Goal: Task Accomplishment & Management: Manage account settings

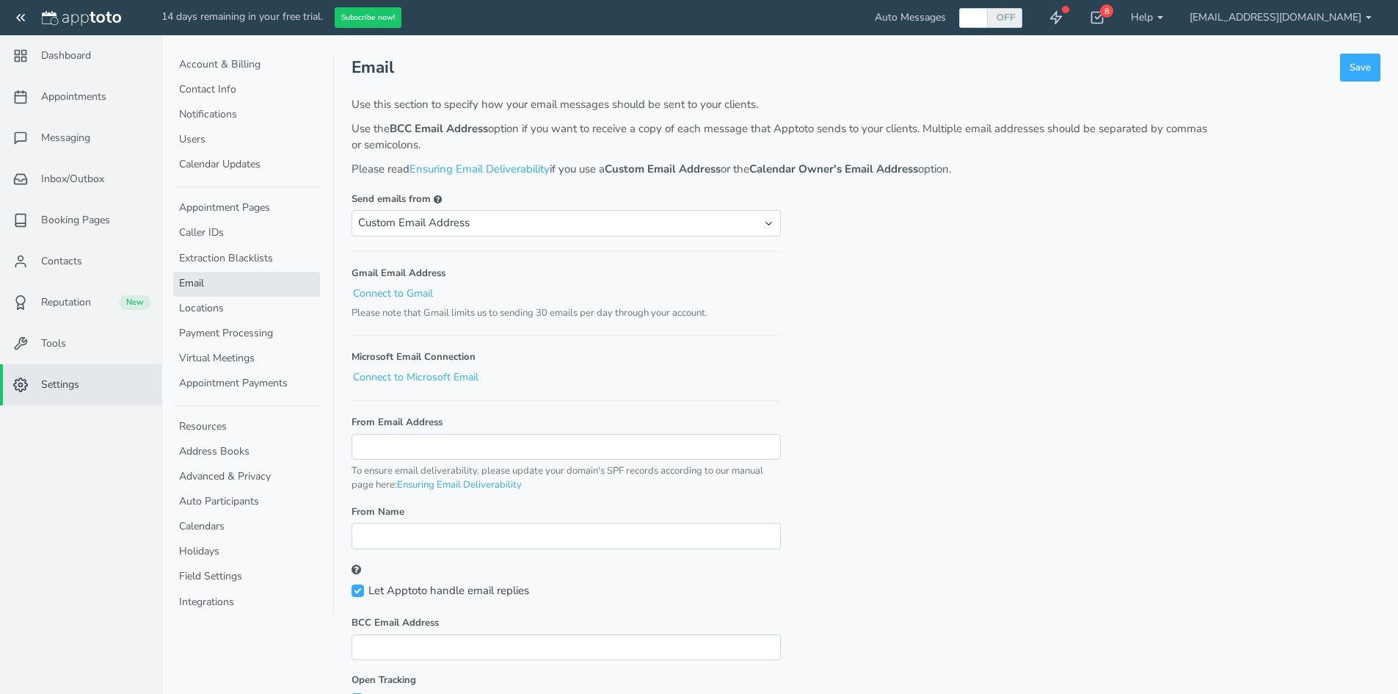
select select "email"
click at [76, 374] on link "Settings" at bounding box center [80, 384] width 161 height 41
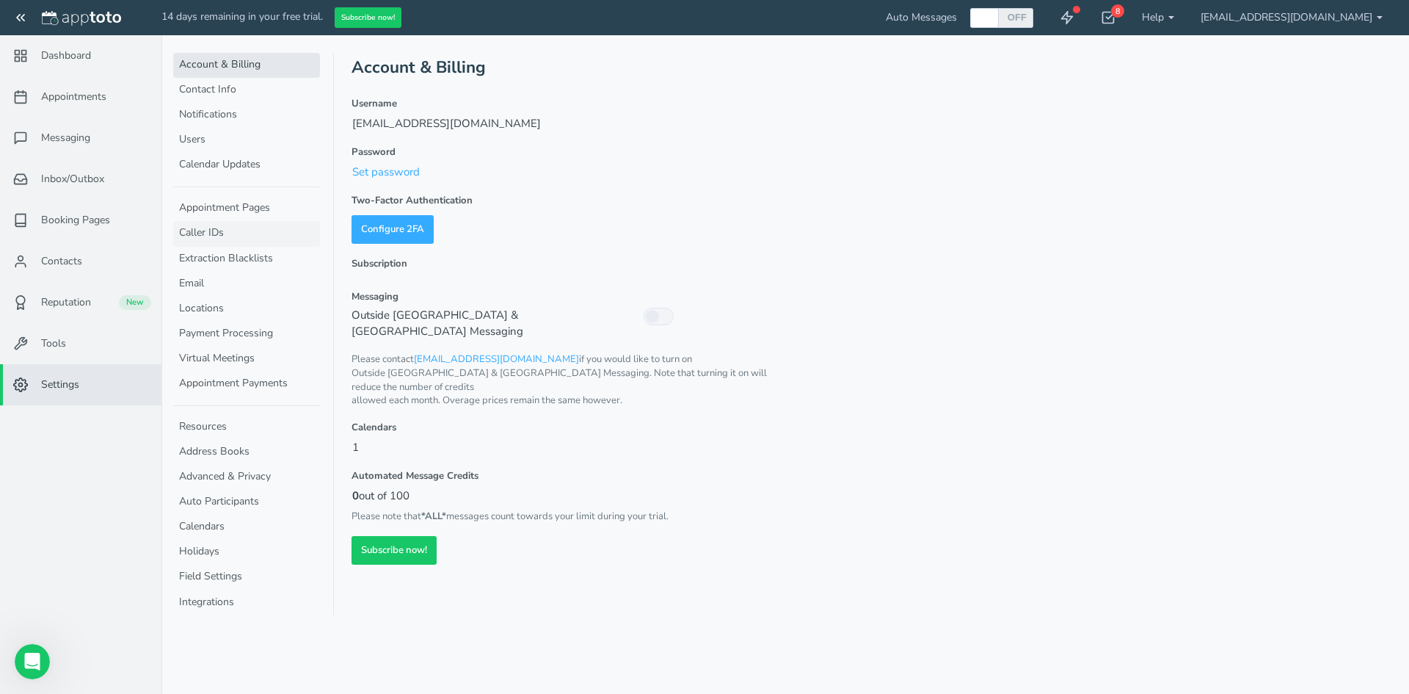
click at [225, 237] on link "Caller IDs" at bounding box center [246, 233] width 147 height 25
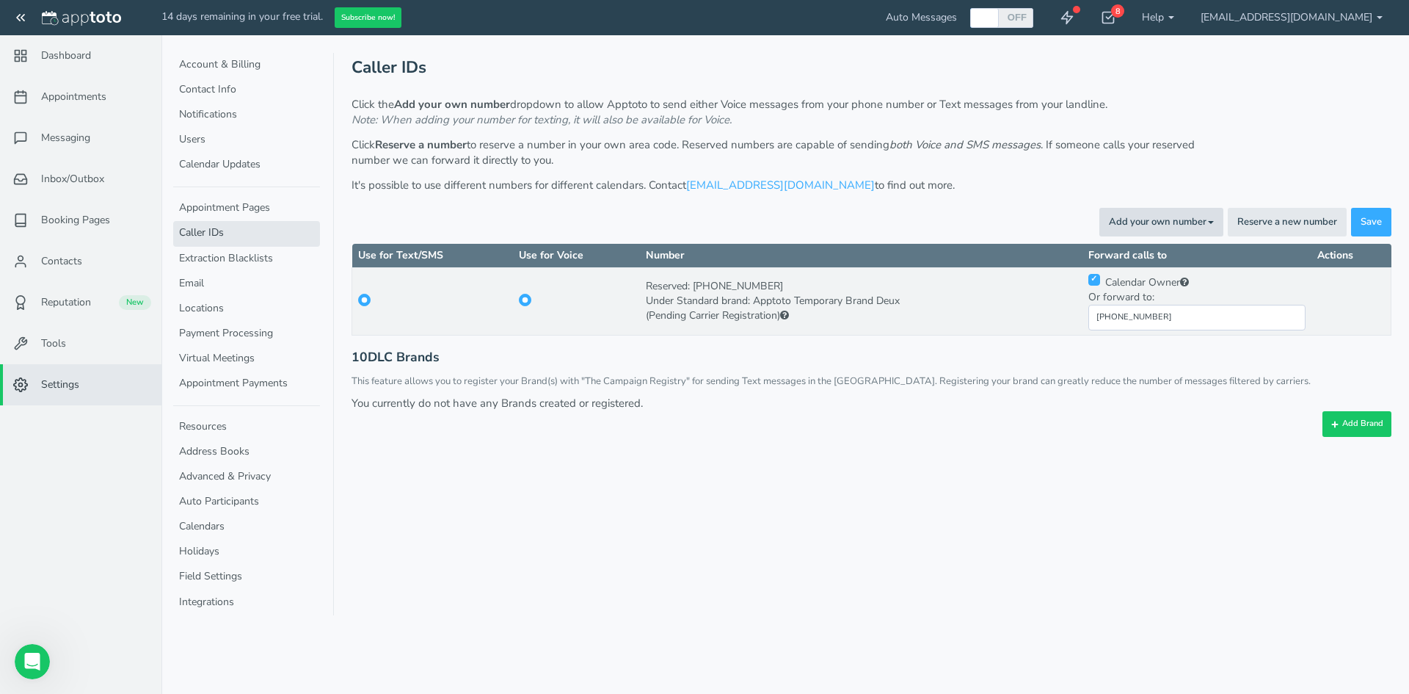
click at [1193, 211] on button "Add your own number Toggle Dropdown" at bounding box center [1161, 222] width 124 height 29
click at [1114, 269] on link "For Texting" at bounding box center [1127, 273] width 189 height 21
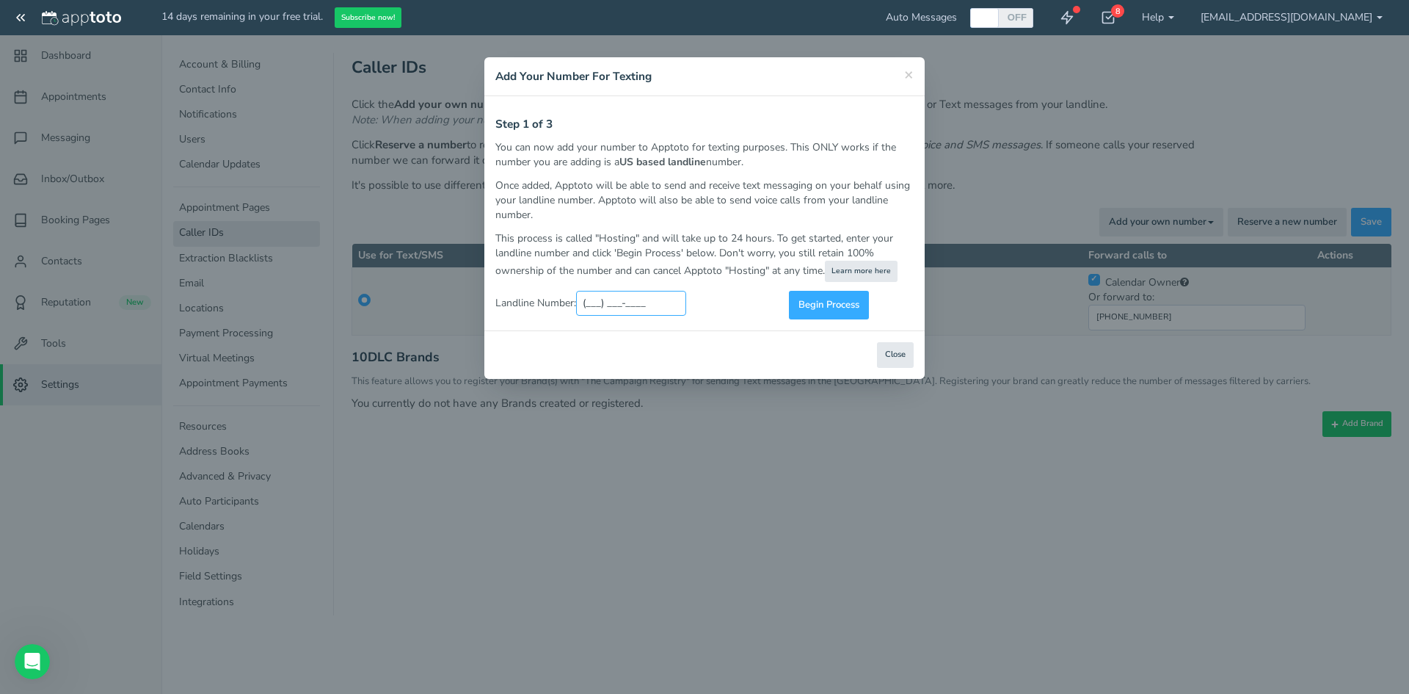
click at [610, 298] on input "(___) ___-____" at bounding box center [631, 303] width 110 height 25
type input "(760) ___-____"
paste input "760-247-7878"
type input "[PHONE_NUMBER]"
click at [814, 304] on span "Begin Process" at bounding box center [829, 305] width 61 height 14
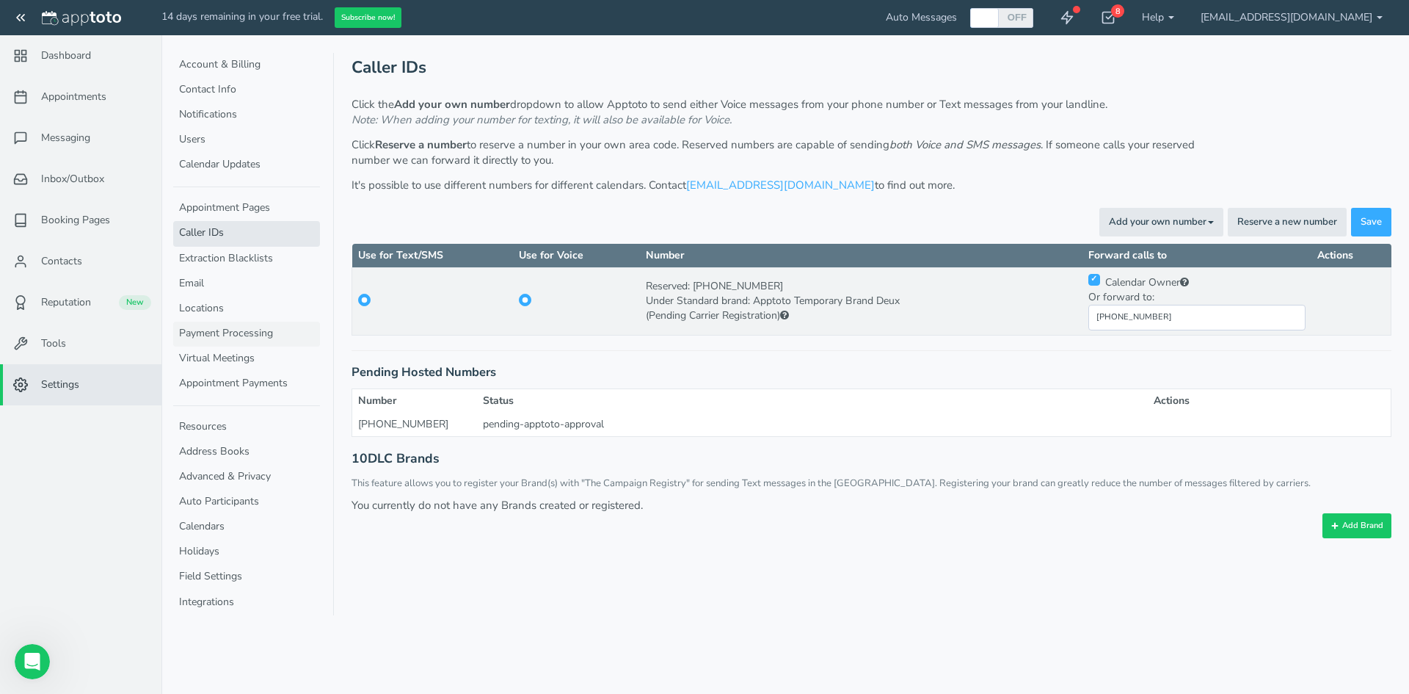
click at [269, 330] on link "Payment Processing" at bounding box center [246, 333] width 147 height 25
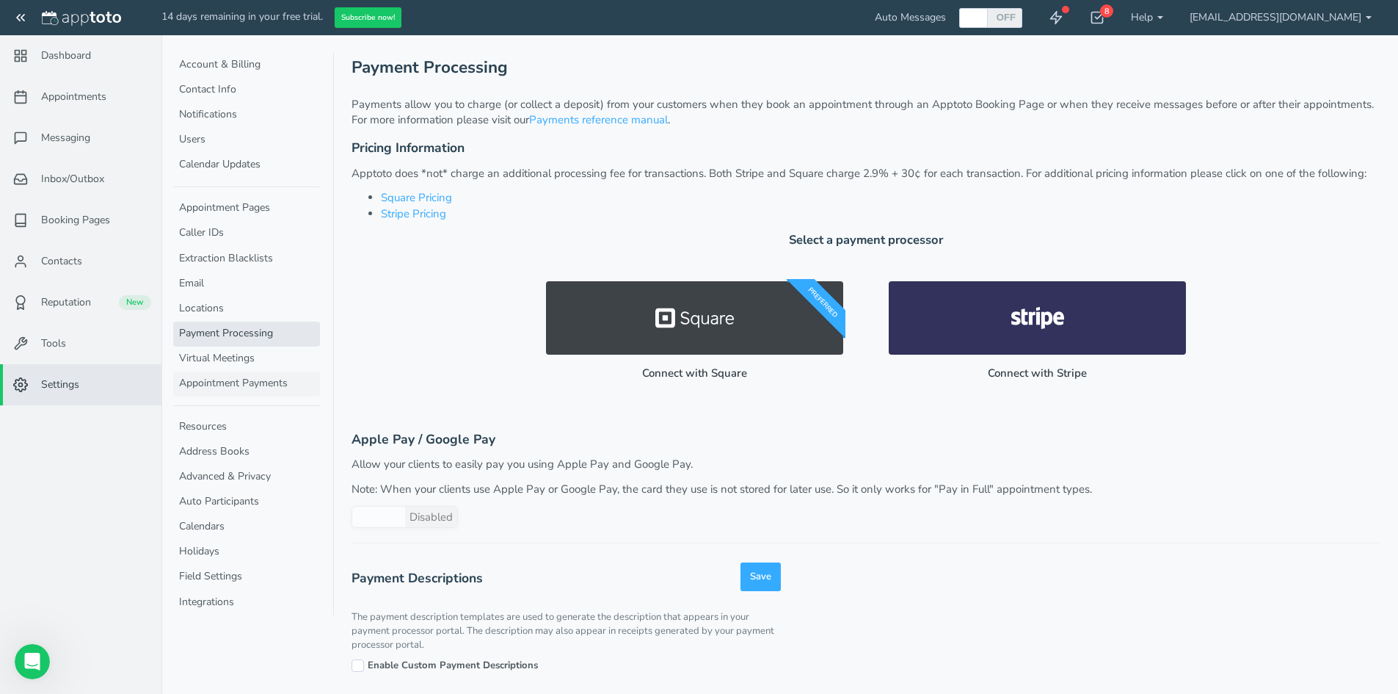
scroll to position [10, 0]
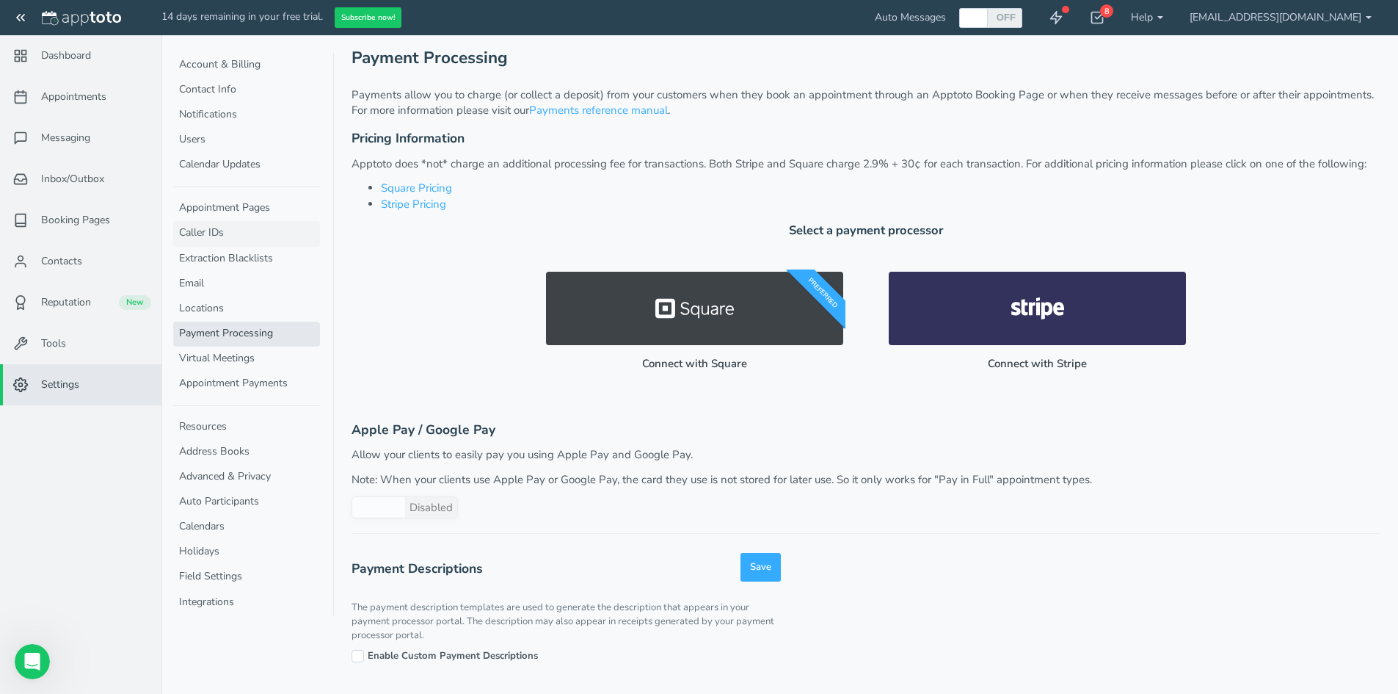
click at [222, 240] on link "Caller IDs" at bounding box center [246, 233] width 147 height 25
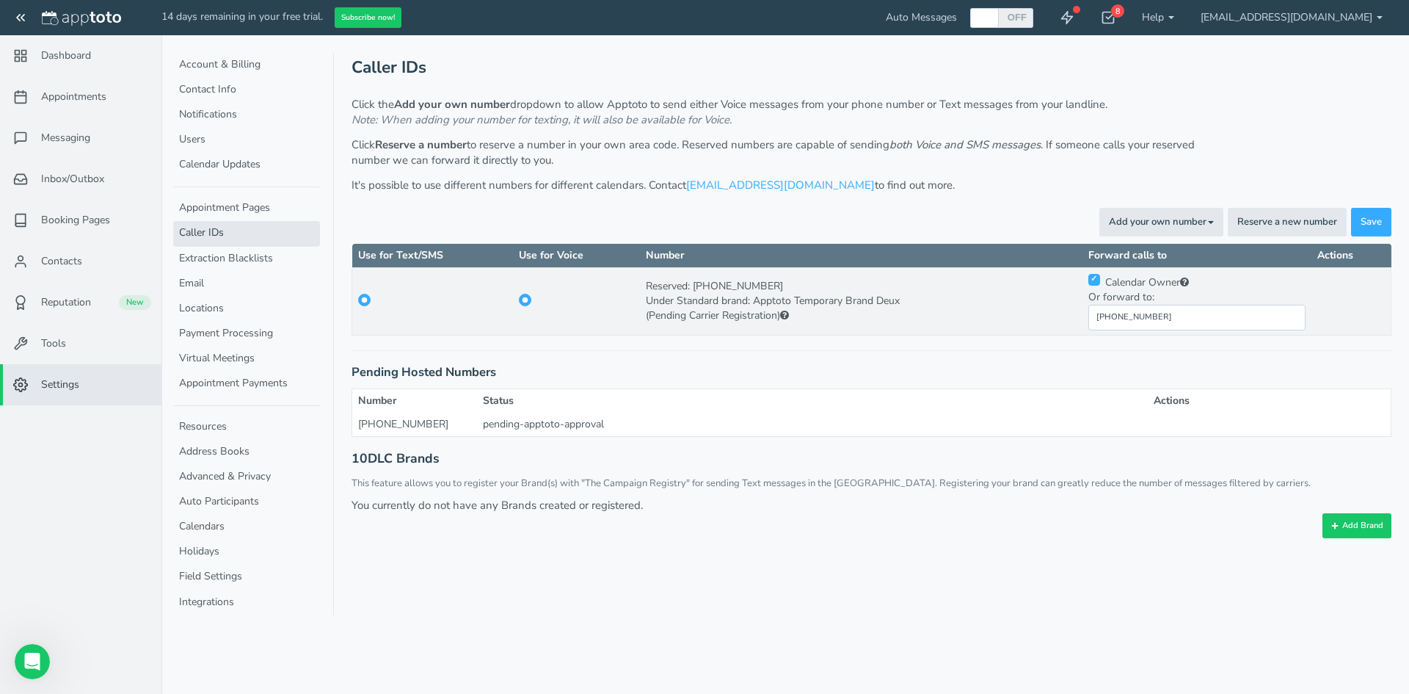
click at [591, 440] on div "Caller IDs Click the Add your own number dropdown to allow Apptoto to send eith…" at bounding box center [872, 295] width 1040 height 485
click at [592, 421] on div "pending-apptoto-approval" at bounding box center [813, 424] width 660 height 15
click at [1199, 220] on button "Add your own number Toggle Dropdown" at bounding box center [1161, 222] width 124 height 29
click at [1129, 274] on link "For Texting" at bounding box center [1127, 273] width 189 height 21
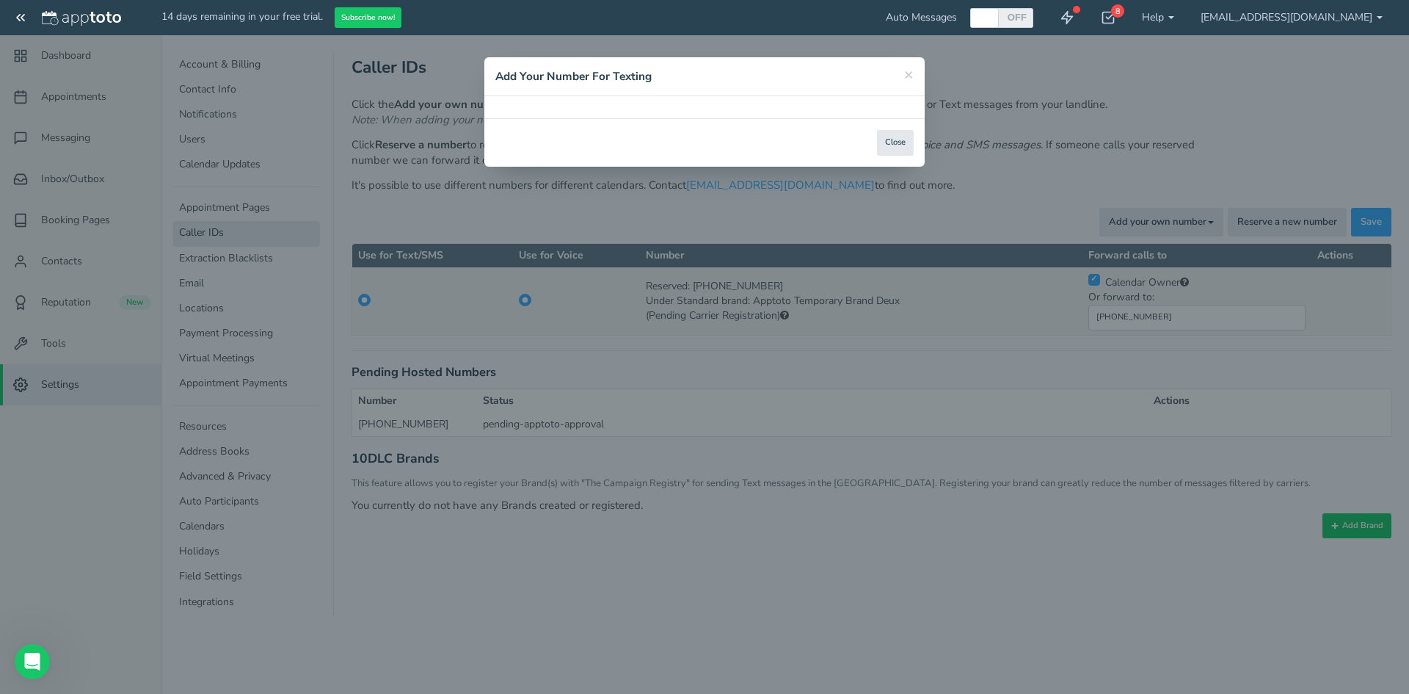
click at [598, 91] on div "× Add Your Number For Texting" at bounding box center [704, 76] width 440 height 39
click at [898, 142] on button "Close" at bounding box center [895, 143] width 37 height 26
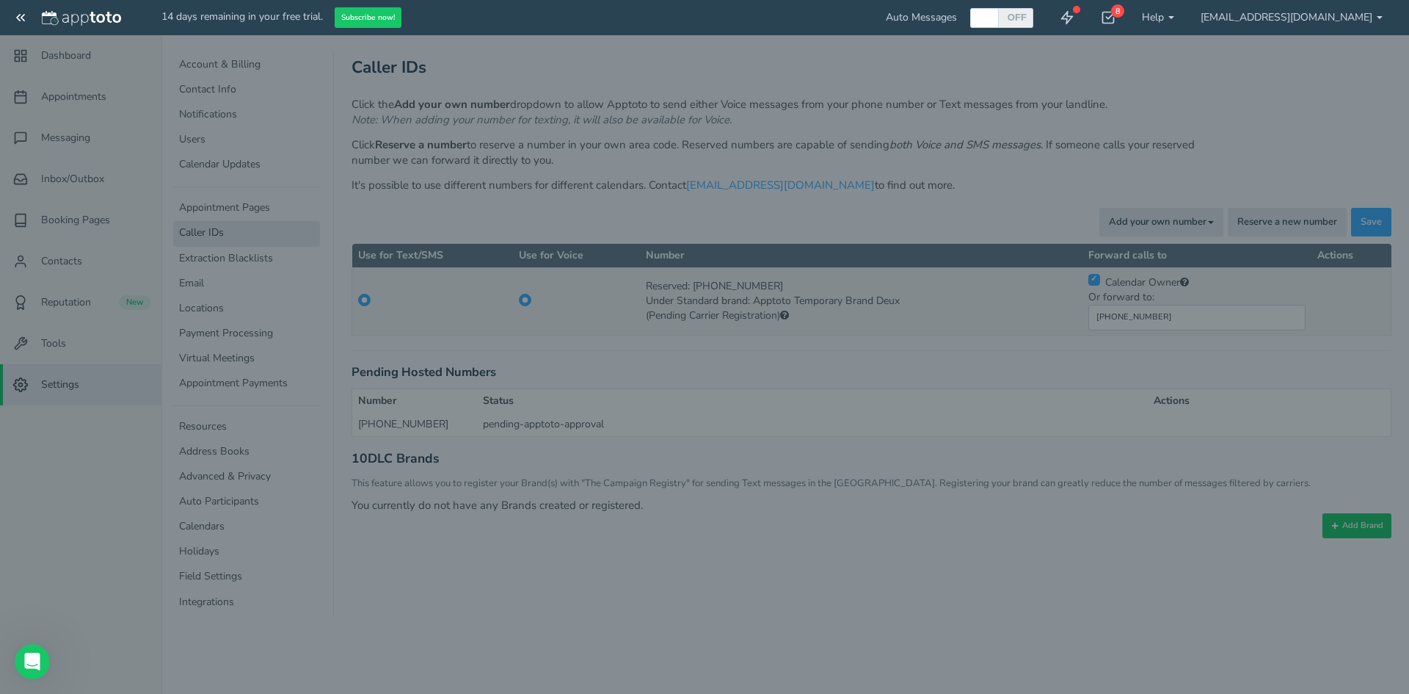
click at [898, 142] on div "× Add Your Number For Texting Step 1 of 3 You can now add your number to Apptot…" at bounding box center [704, 347] width 1409 height 694
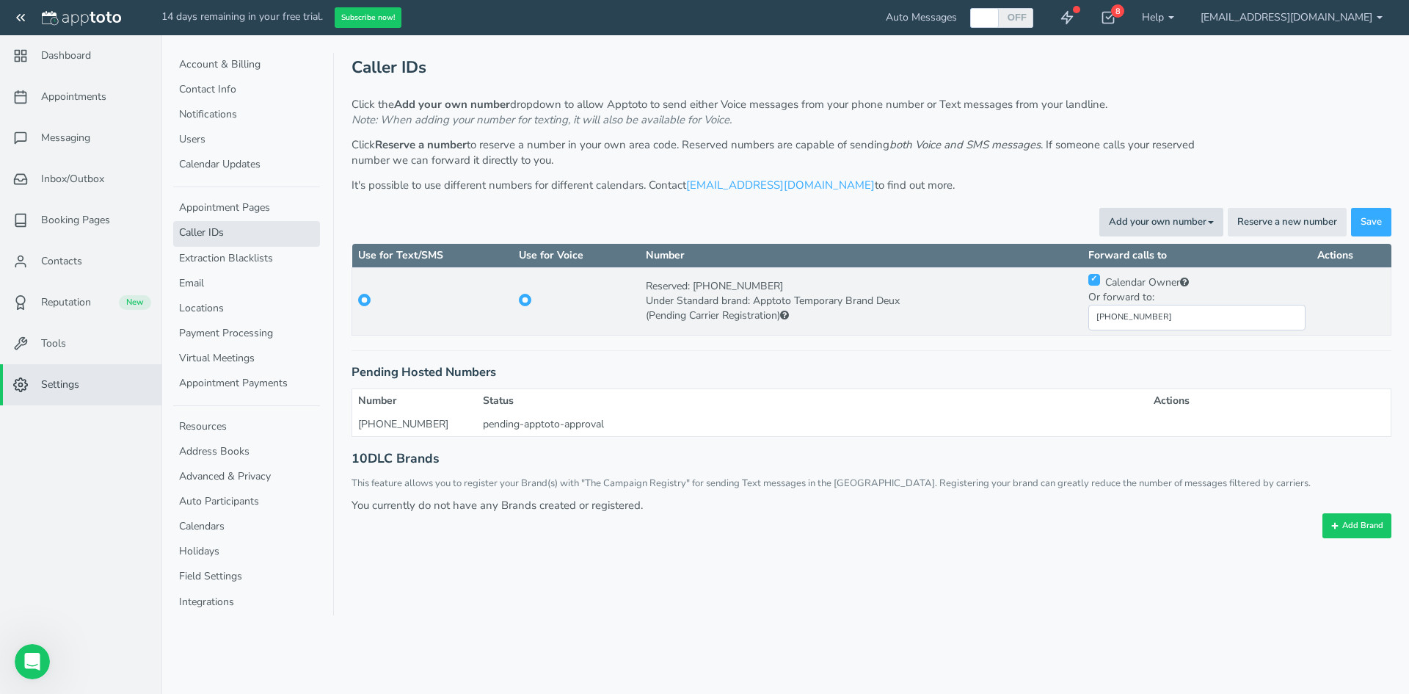
click at [1141, 217] on button "Add your own number Toggle Dropdown" at bounding box center [1161, 222] width 124 height 29
click at [1131, 272] on link "For Texting" at bounding box center [1127, 273] width 189 height 21
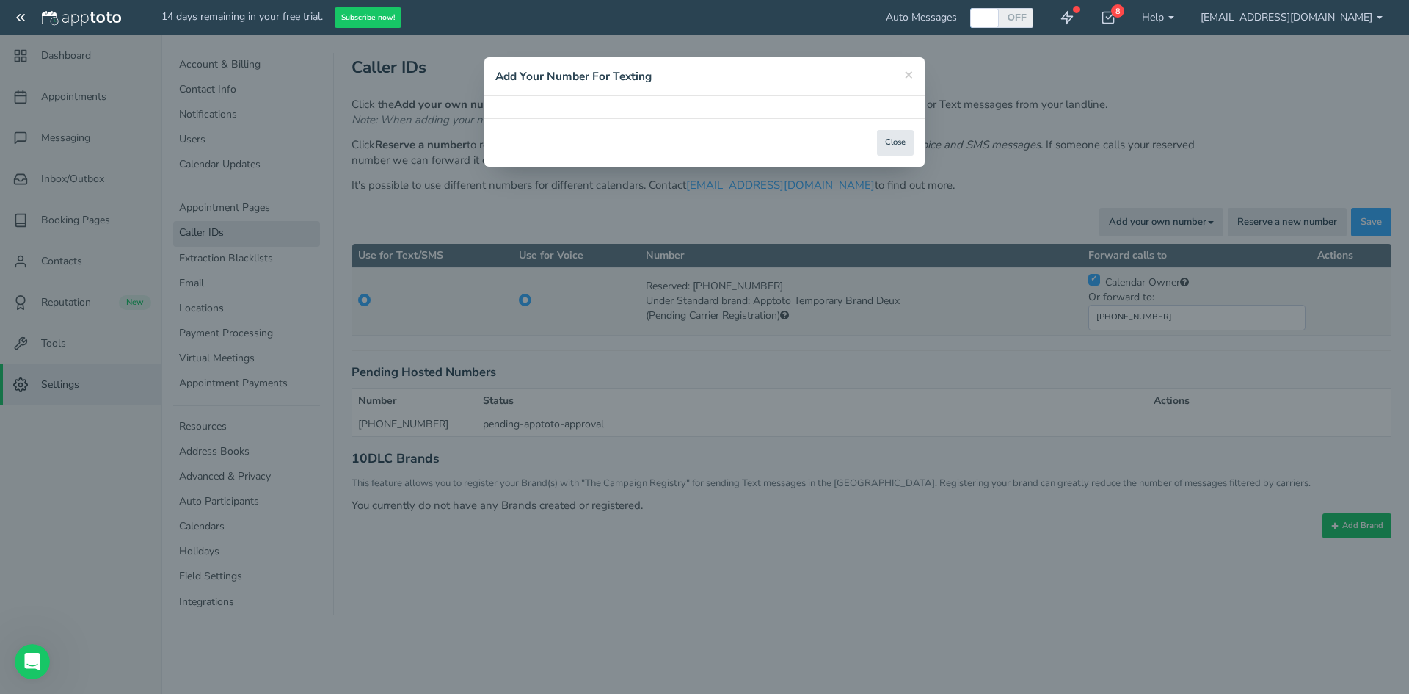
click at [641, 109] on div "Step 1 of 3 You can now add your number to Apptoto for texting purposes. This O…" at bounding box center [704, 107] width 440 height 22
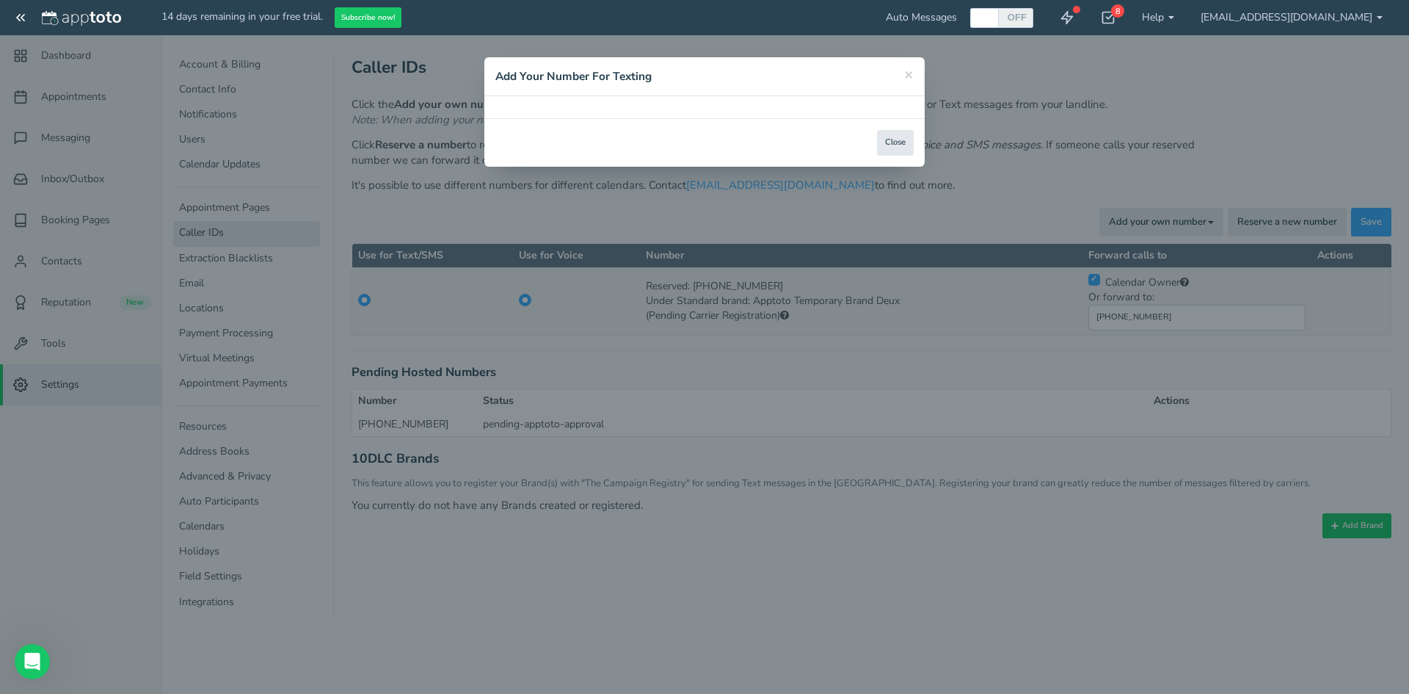
click at [641, 109] on div "Step 1 of 3 You can now add your number to Apptoto for texting purposes. This O…" at bounding box center [704, 107] width 440 height 22
click at [655, 111] on div "Step 1 of 3 You can now add your number to Apptoto for texting purposes. This O…" at bounding box center [704, 107] width 440 height 22
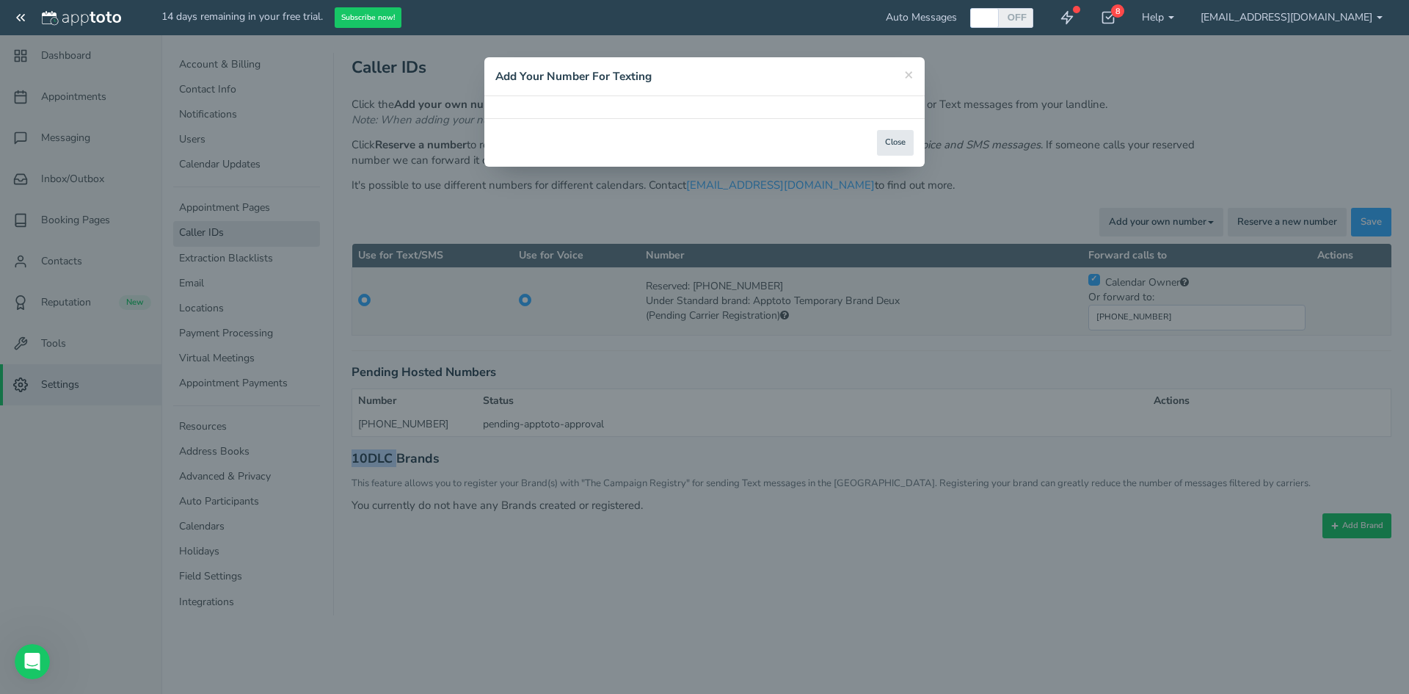
click at [655, 111] on div "Step 1 of 3 You can now add your number to Apptoto for texting purposes. This O…" at bounding box center [704, 107] width 440 height 22
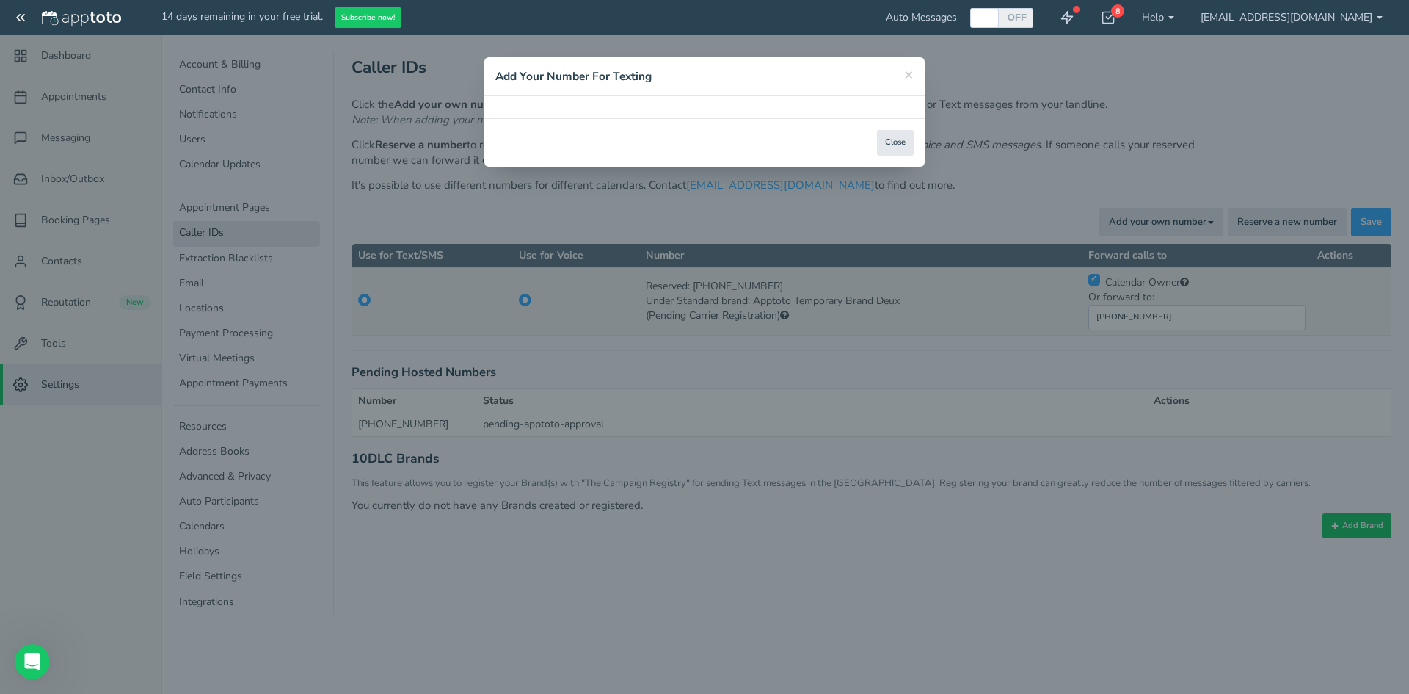
click at [655, 111] on div "Step 1 of 3 You can now add your number to Apptoto for texting purposes. This O…" at bounding box center [704, 107] width 440 height 22
click at [657, 110] on div "Step 1 of 3 You can now add your number to Apptoto for texting purposes. This O…" at bounding box center [704, 107] width 440 height 22
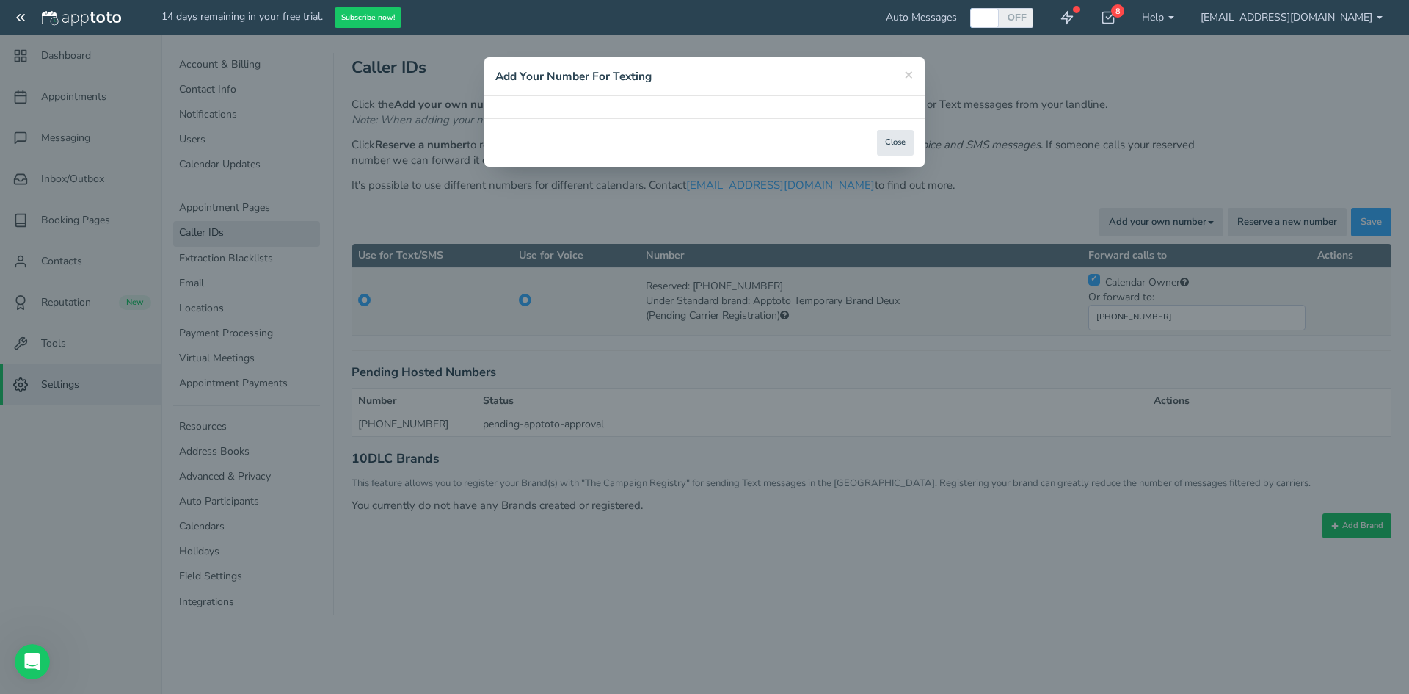
click at [657, 110] on div "Step 1 of 3 You can now add your number to Apptoto for texting purposes. This O…" at bounding box center [704, 107] width 440 height 22
click at [674, 99] on div "Step 1 of 3 You can now add your number to Apptoto for texting purposes. This O…" at bounding box center [704, 107] width 440 height 22
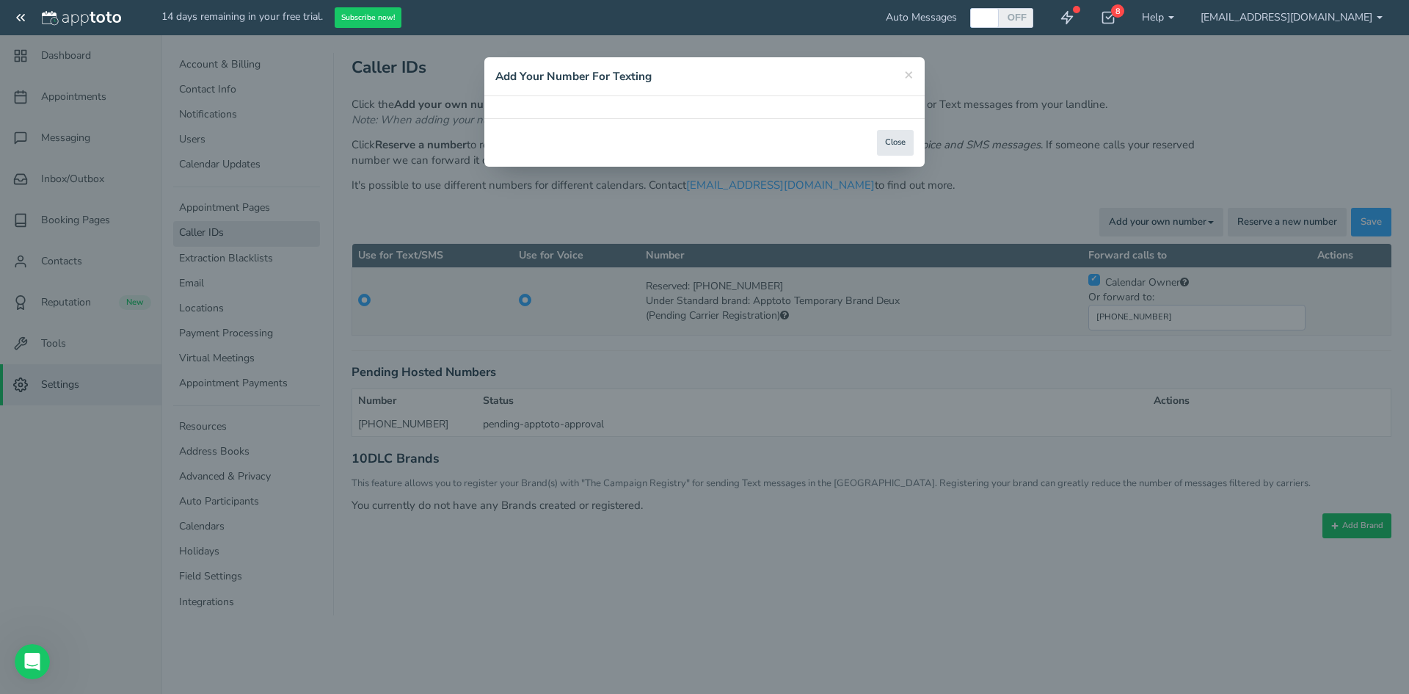
click at [763, 112] on div "Step 1 of 3 You can now add your number to Apptoto for texting purposes. This O…" at bounding box center [704, 107] width 440 height 22
drag, startPoint x: 742, startPoint y: 120, endPoint x: 890, endPoint y: 141, distance: 149.7
click at [890, 141] on div "Close Logout Cancel Back Saving! Save Done Next Agree & Continue" at bounding box center [704, 142] width 440 height 48
click at [890, 141] on button "Close" at bounding box center [895, 143] width 37 height 26
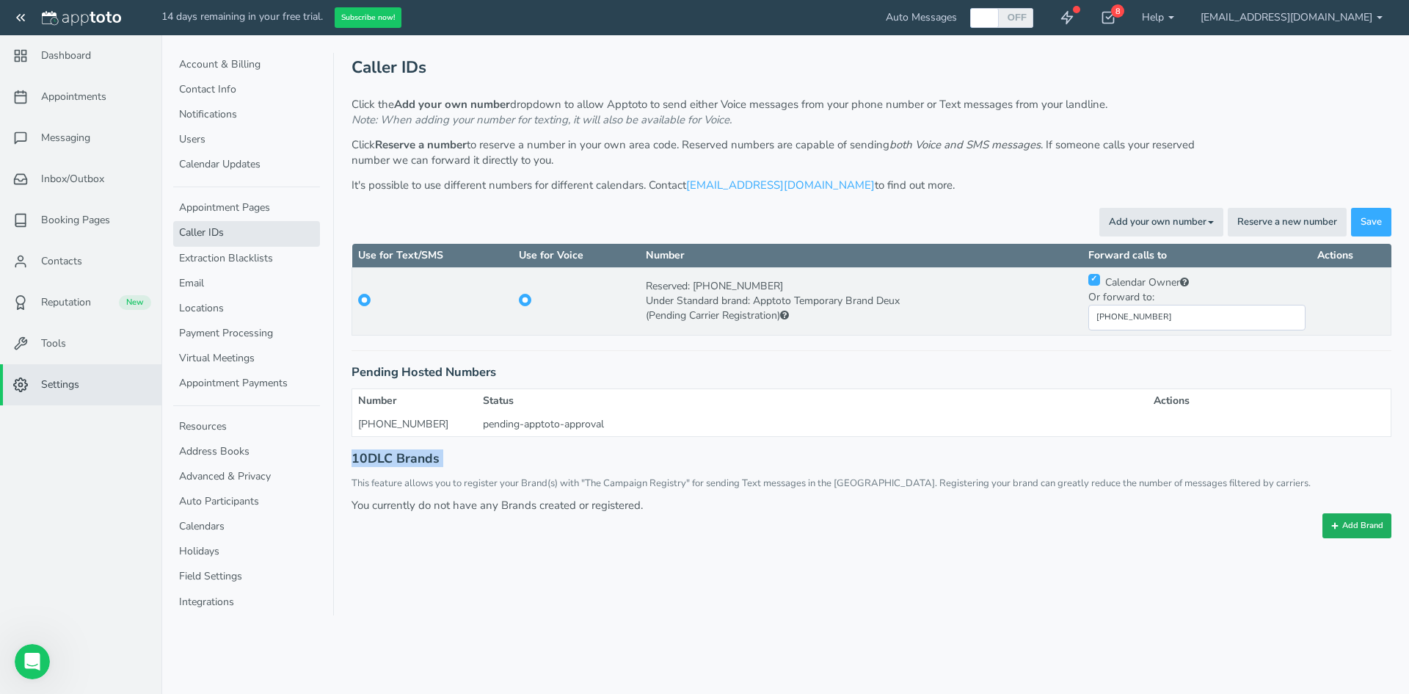
click at [1367, 530] on button "Add Brand" at bounding box center [1357, 525] width 69 height 25
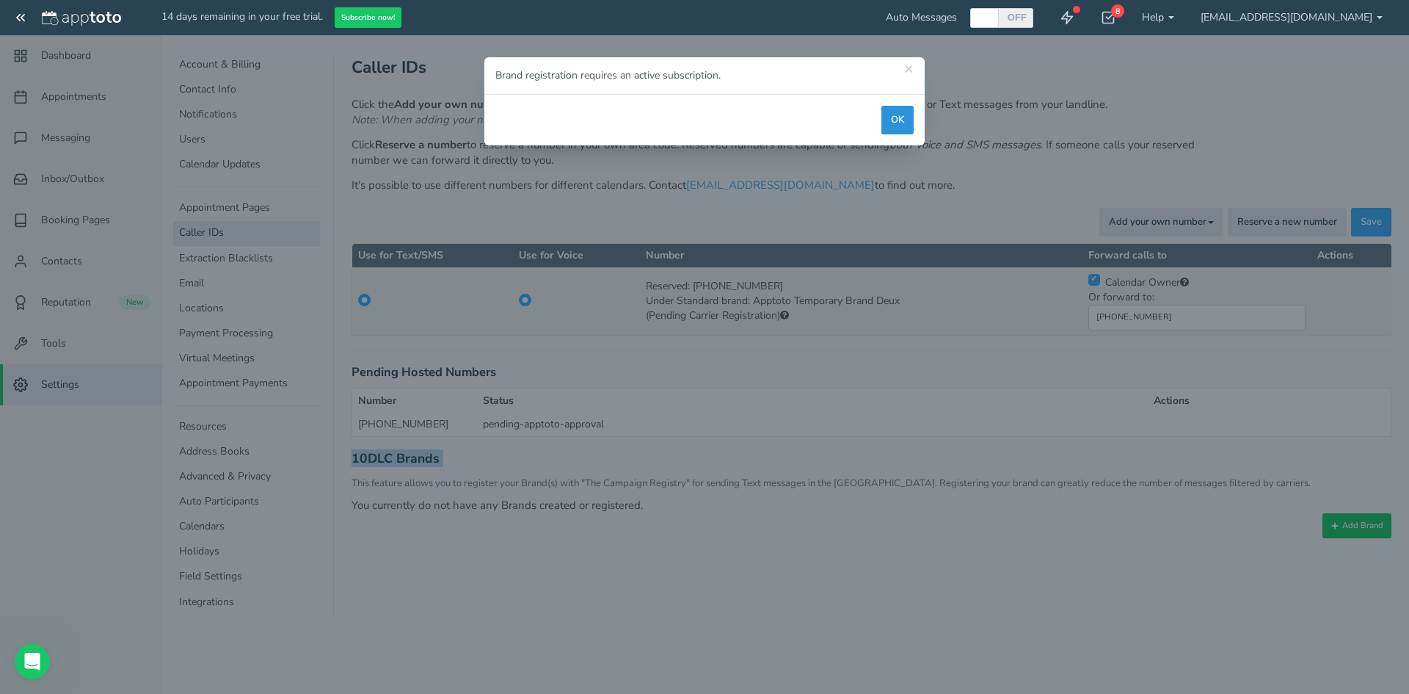
click at [903, 131] on button "OK" at bounding box center [897, 120] width 32 height 29
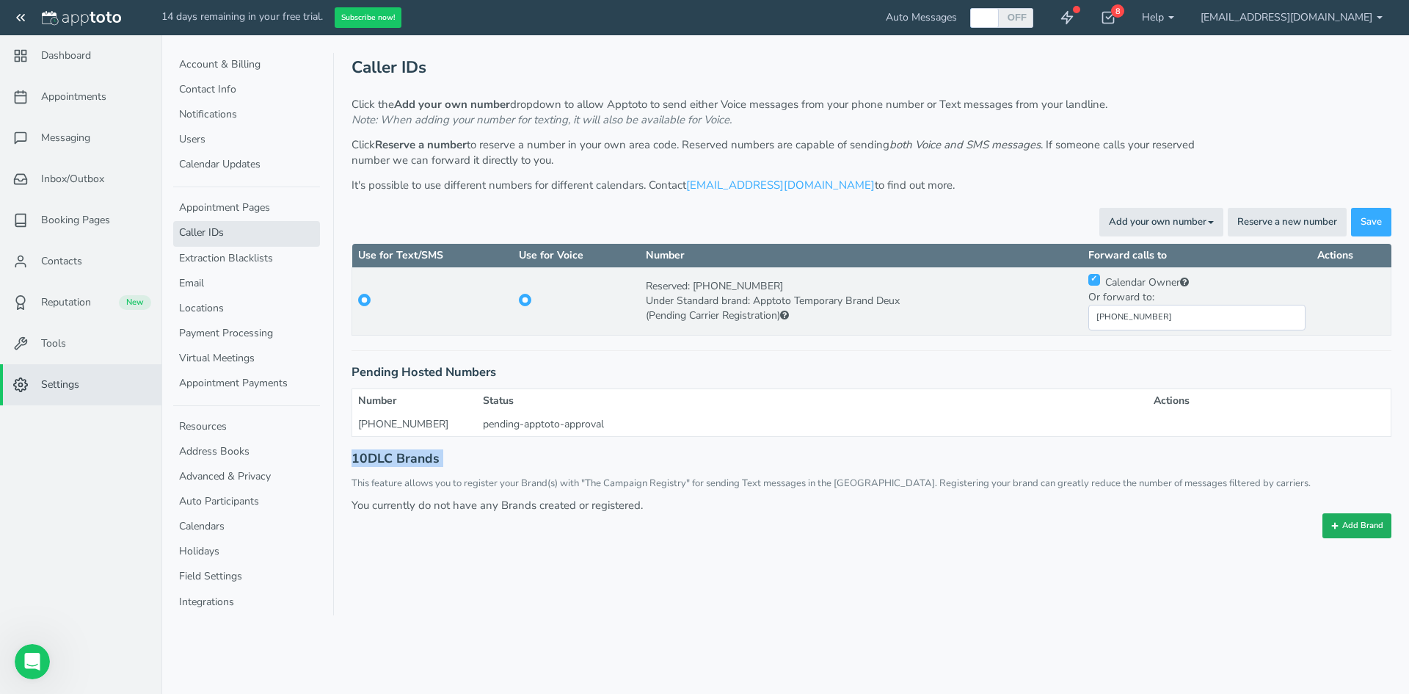
click at [1350, 515] on button "Add Brand" at bounding box center [1357, 525] width 69 height 25
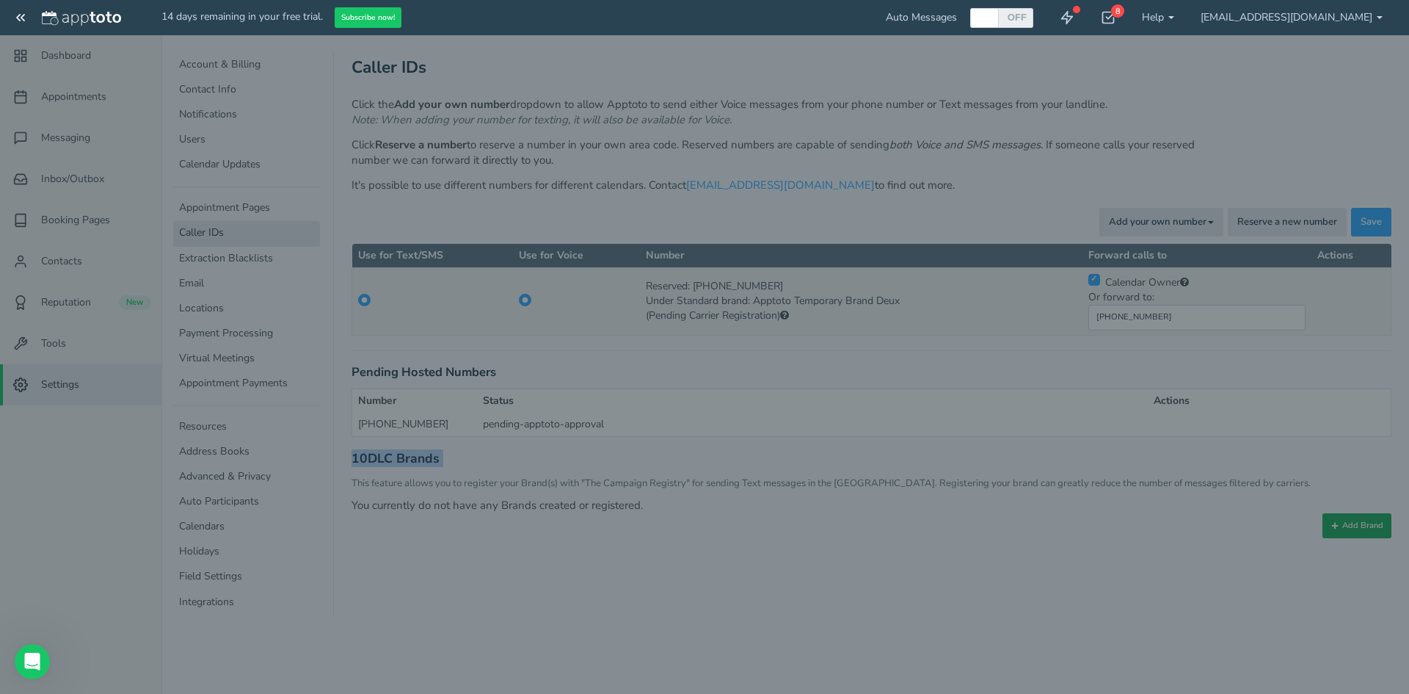
click at [1350, 515] on body "14 days remaining in your free trial. Subscribe now! Auto Messages OFF ON 8 Get…" at bounding box center [704, 347] width 1409 height 694
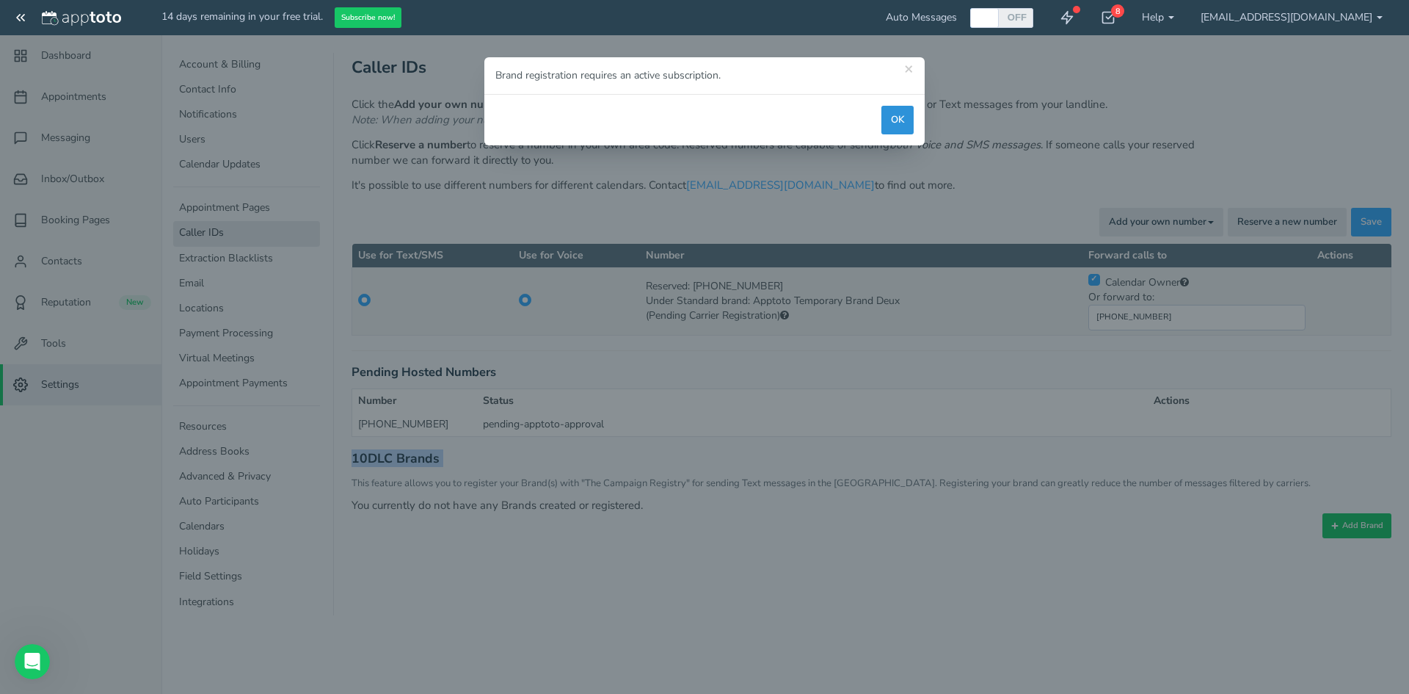
click at [901, 112] on button "OK" at bounding box center [897, 120] width 32 height 29
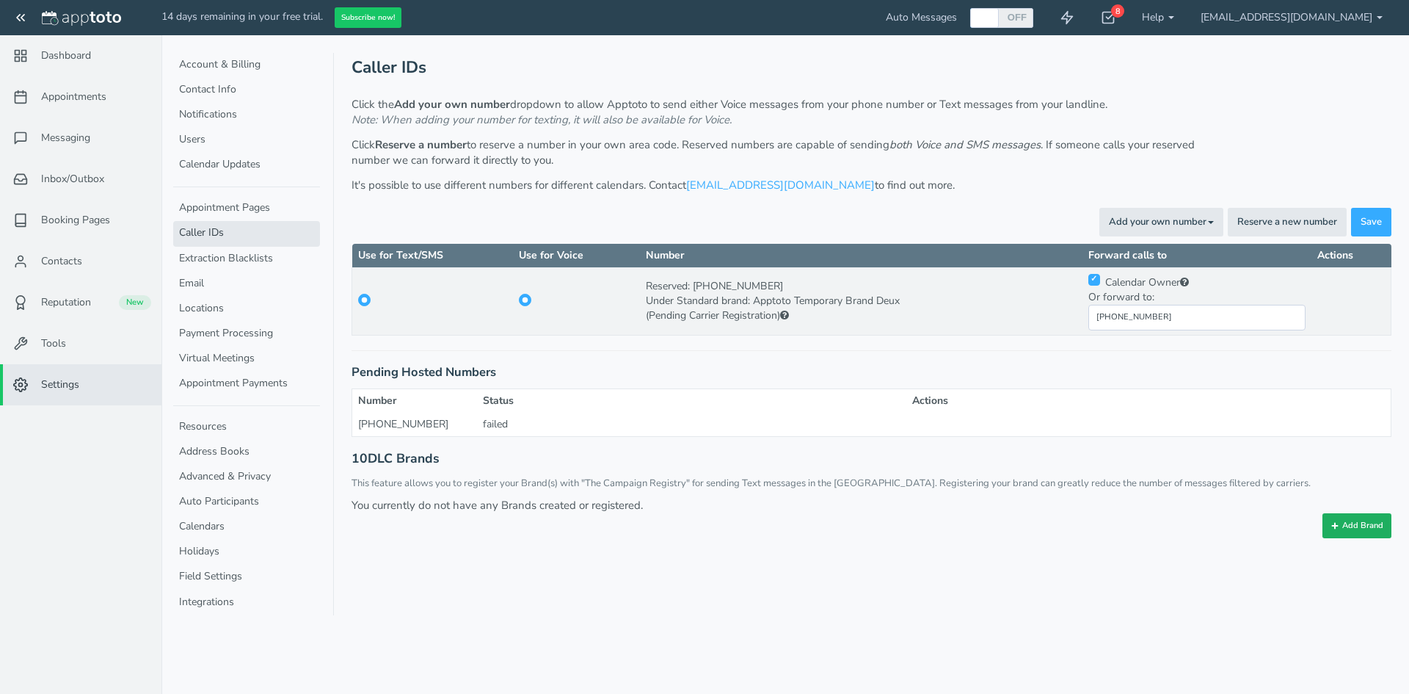
click at [1353, 517] on button "Add Brand" at bounding box center [1357, 525] width 69 height 25
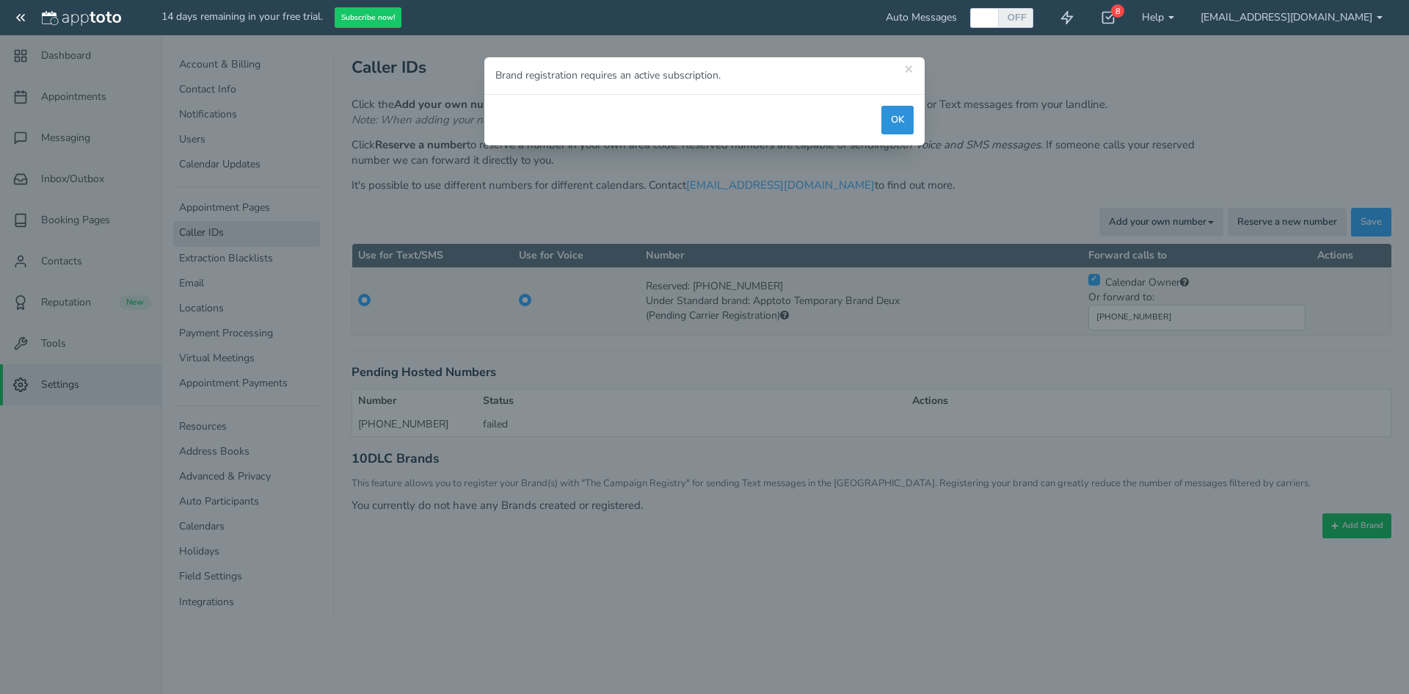
click at [909, 117] on button "OK" at bounding box center [897, 120] width 32 height 29
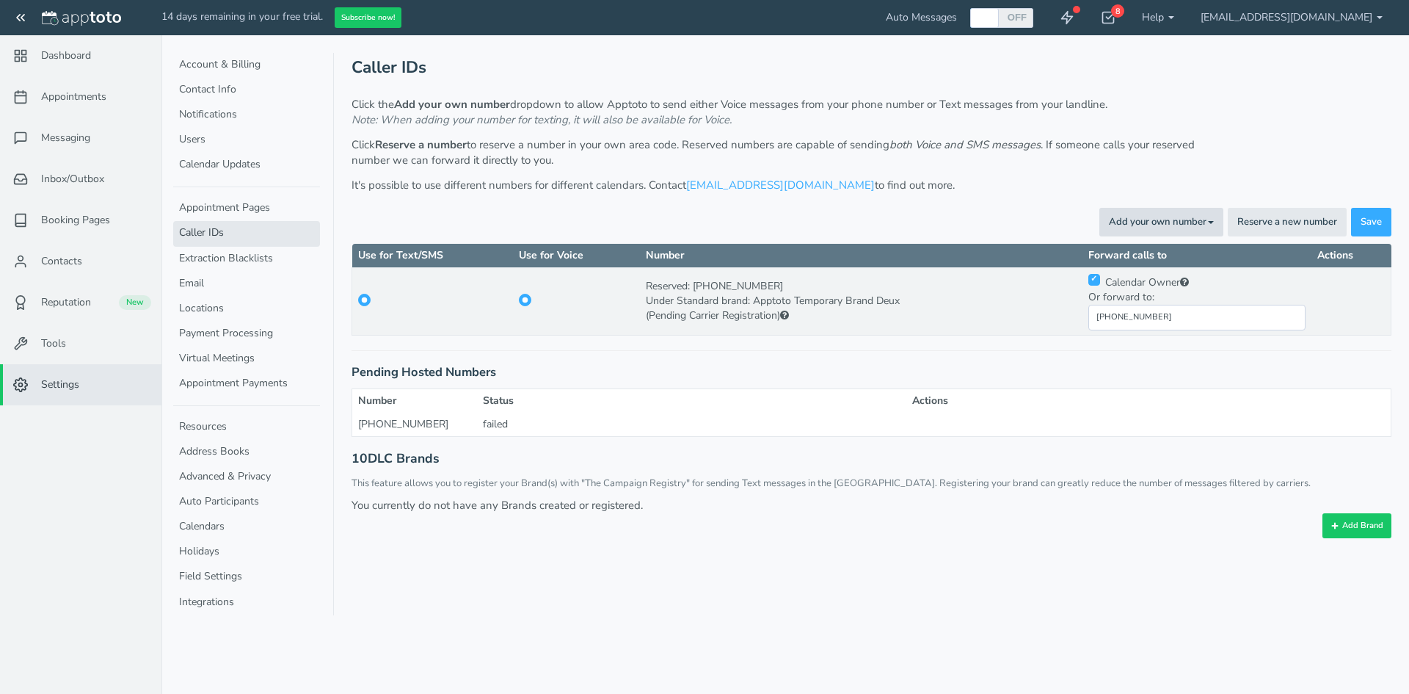
click at [1159, 219] on button "Add your own number Toggle Dropdown" at bounding box center [1161, 222] width 124 height 29
click at [1121, 268] on link "For Texting" at bounding box center [1127, 273] width 189 height 21
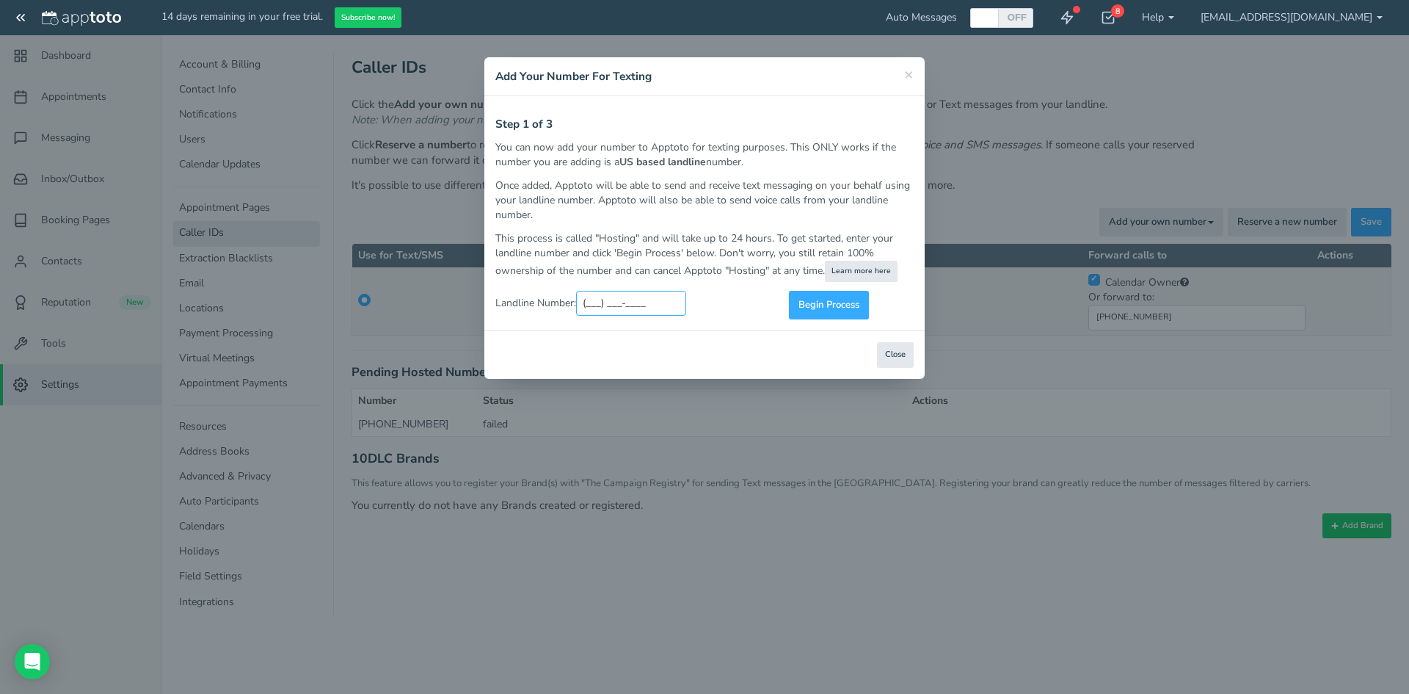
click at [620, 312] on input "(___) ___-____" at bounding box center [631, 303] width 110 height 25
paste input "(727) 848-8415"
type input "(727) 848-8415"
click at [823, 311] on span "Begin Process" at bounding box center [829, 305] width 61 height 14
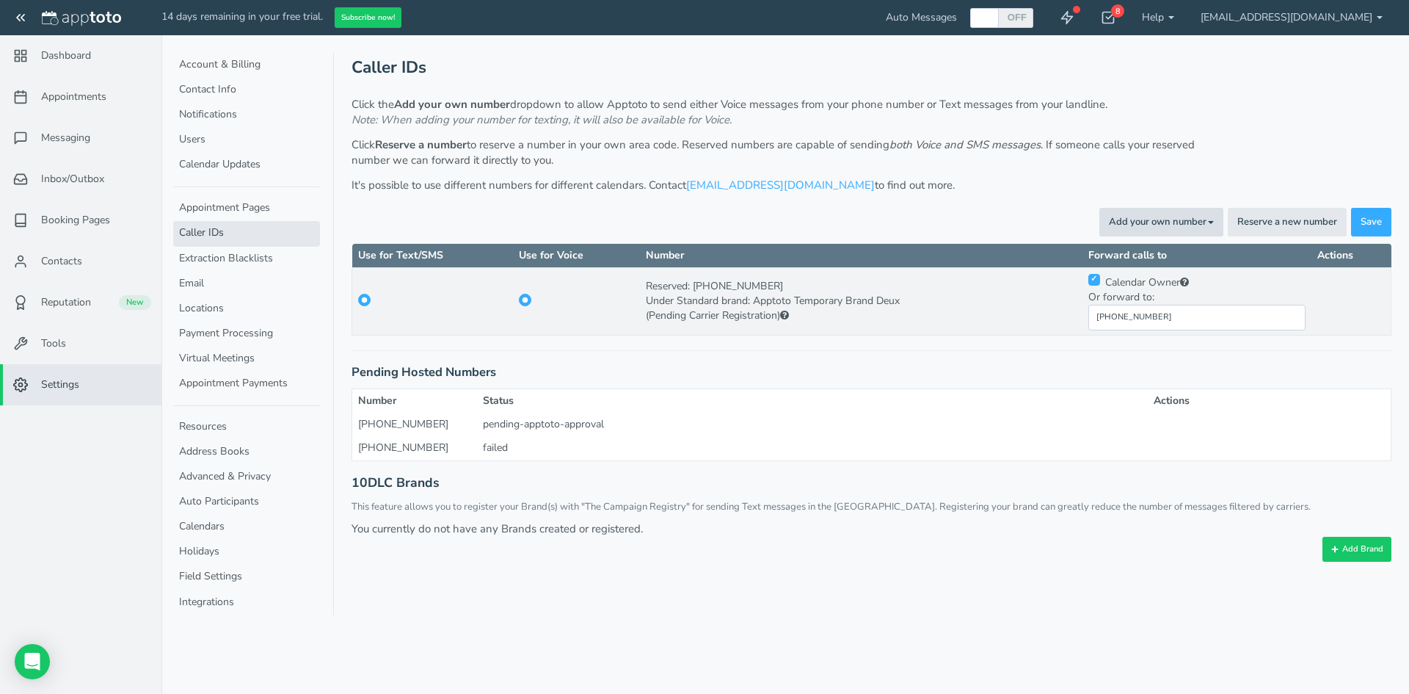
click at [1146, 215] on button "Add your own number Toggle Dropdown" at bounding box center [1161, 222] width 124 height 29
click at [1121, 247] on link "For Voice Calls" at bounding box center [1127, 252] width 189 height 21
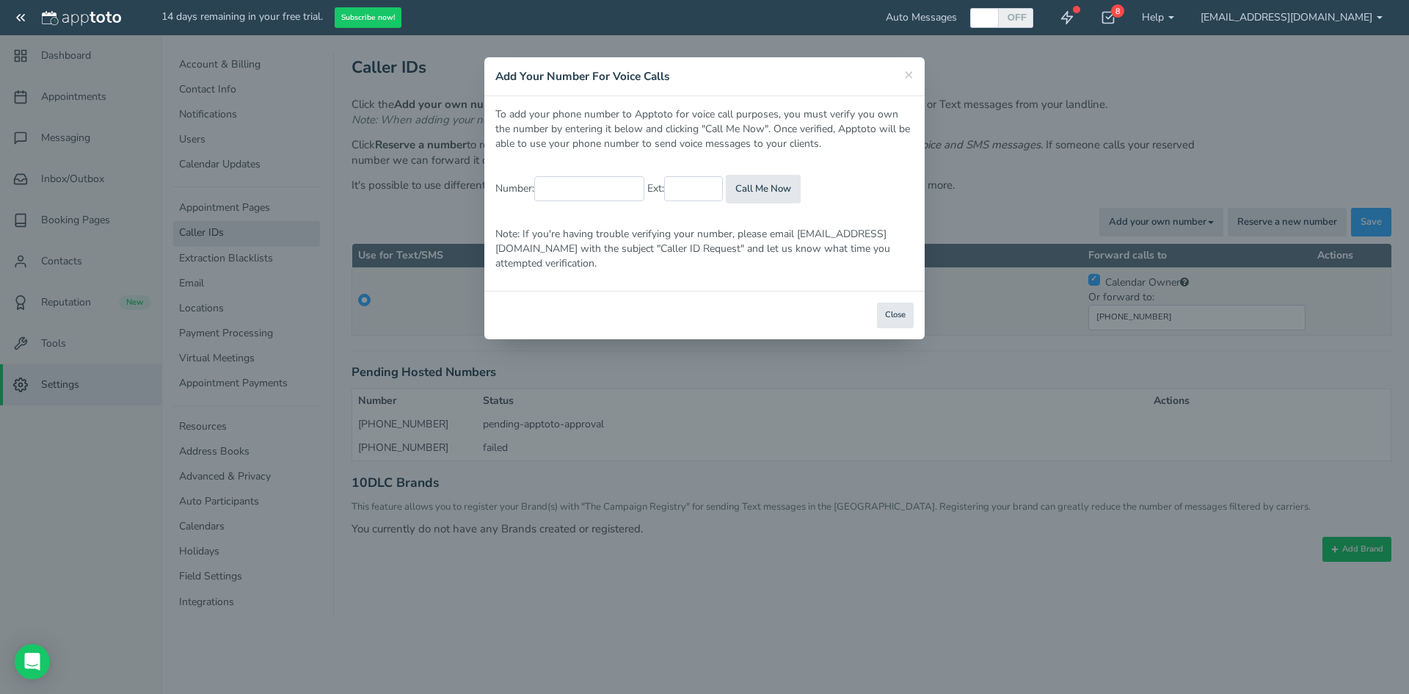
click at [1063, 593] on div "× Add Your Number For Voice Calls To add your phone number to Apptoto for voice…" at bounding box center [704, 347] width 1409 height 694
click at [887, 302] on button "Close" at bounding box center [895, 315] width 37 height 26
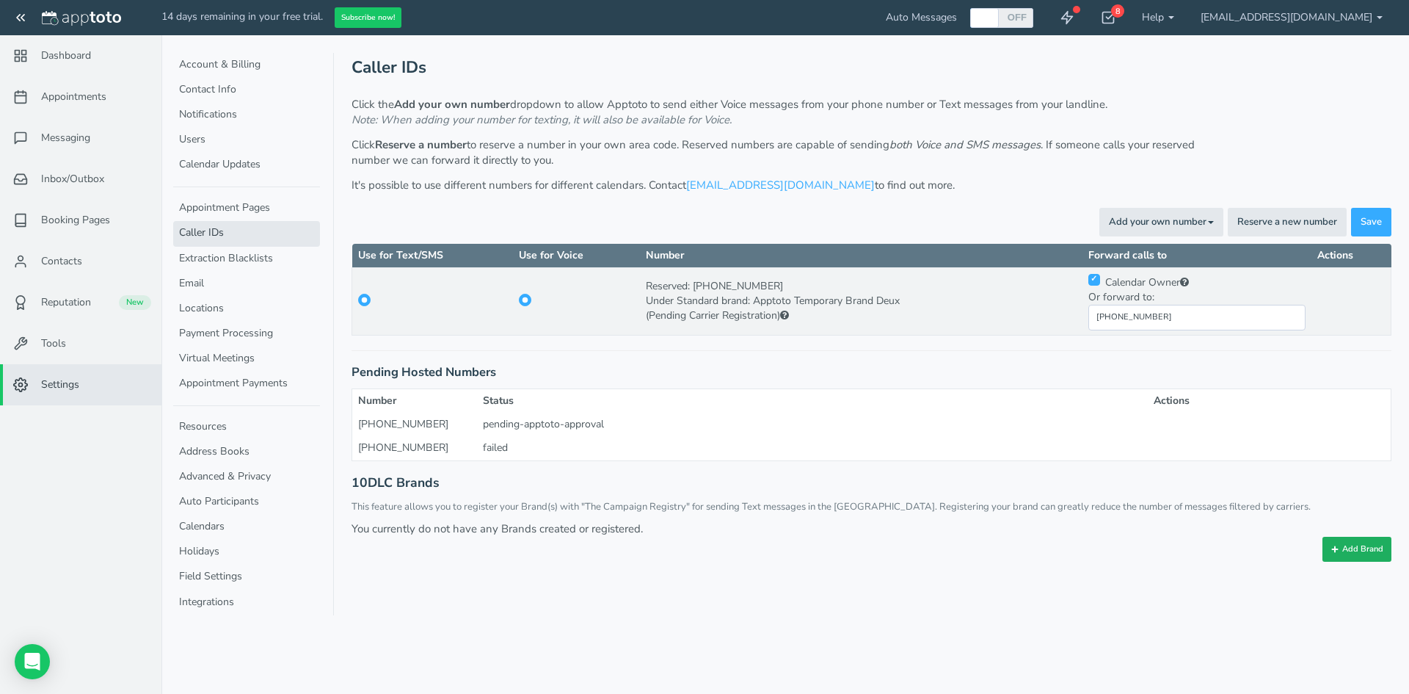
click at [1348, 539] on button "Add Brand" at bounding box center [1357, 549] width 69 height 25
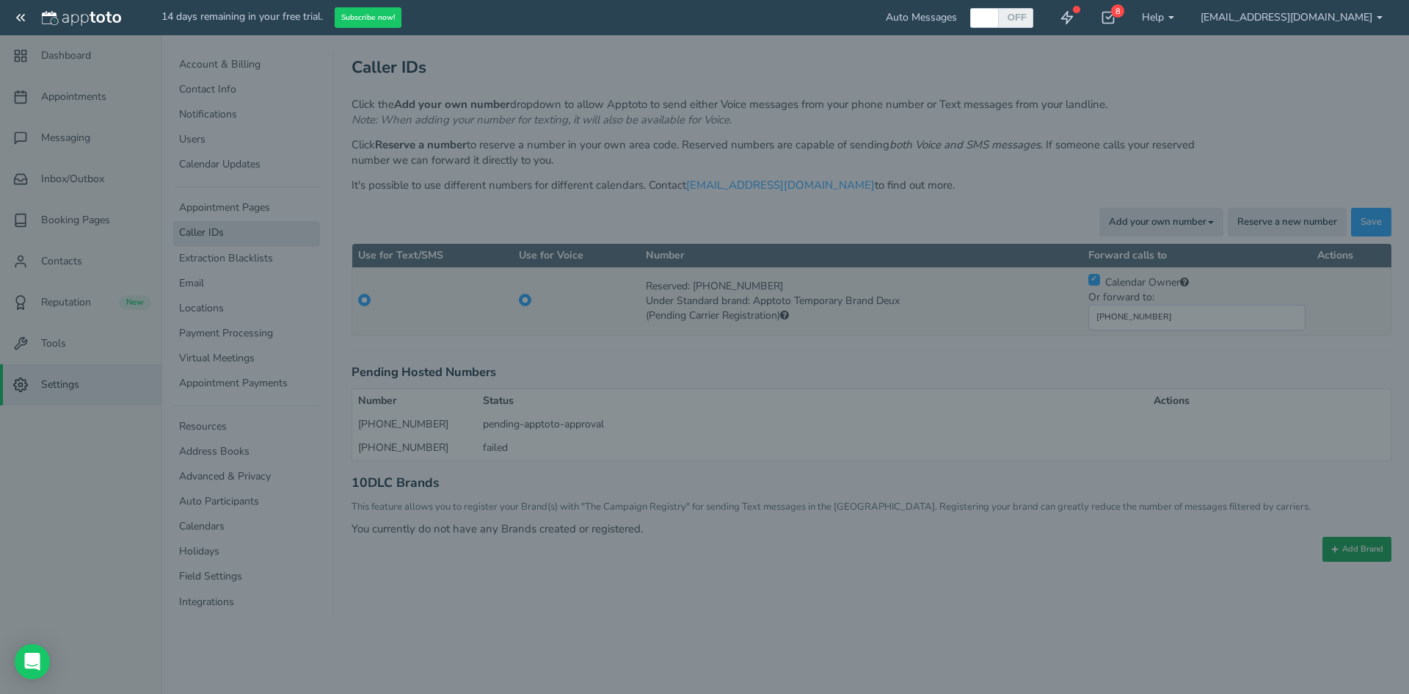
click at [1348, 539] on body "14 days remaining in your free trial. Subscribe now! Auto Messages OFF ON 8 Get…" at bounding box center [704, 347] width 1409 height 694
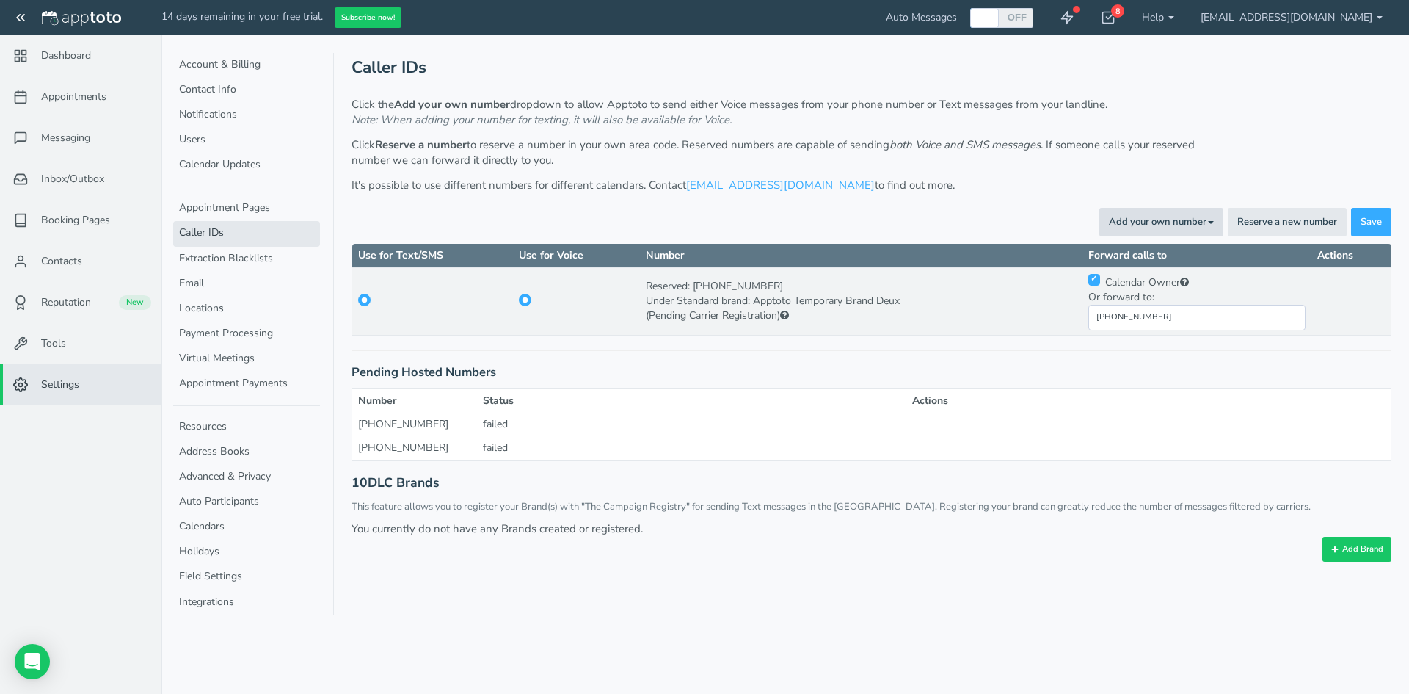
click at [1167, 230] on button "Add your own number Toggle Dropdown" at bounding box center [1161, 222] width 124 height 29
click at [1112, 283] on link "For Texting" at bounding box center [1127, 273] width 189 height 21
